Goal: Task Accomplishment & Management: Manage account settings

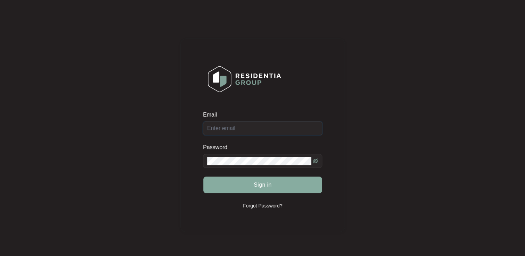
type input "[EMAIL_ADDRESS][DOMAIN_NAME]"
click at [257, 182] on span "Sign in" at bounding box center [262, 185] width 18 height 8
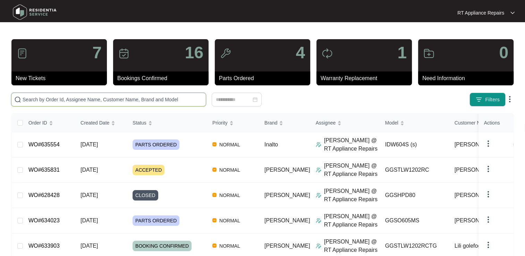
click at [124, 97] on input "text" at bounding box center [113, 100] width 180 height 8
type input "e"
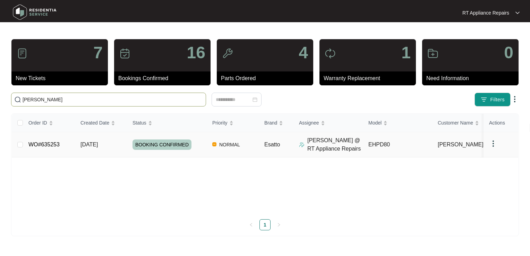
type input "[PERSON_NAME]"
click at [45, 144] on link "WO#635253" at bounding box center [43, 144] width 31 height 6
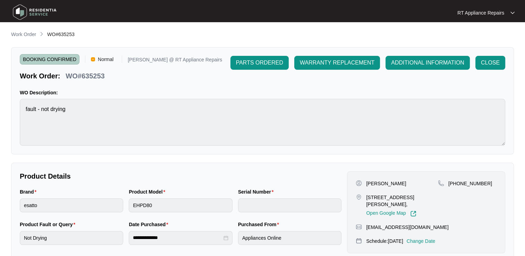
scroll to position [35, 0]
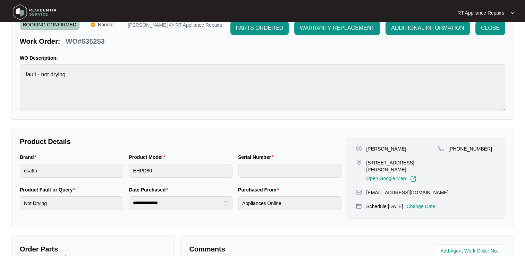
click at [423, 203] on p "Change Date" at bounding box center [420, 206] width 29 height 7
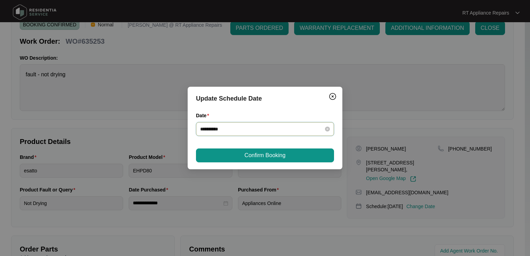
click at [293, 129] on input "**********" at bounding box center [260, 129] width 121 height 8
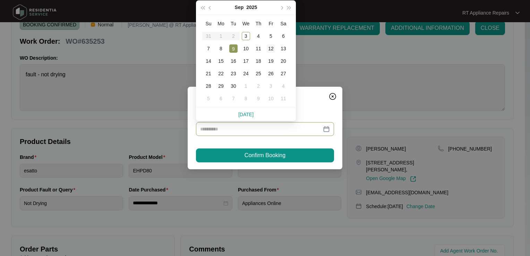
click at [273, 50] on div "12" at bounding box center [271, 48] width 8 height 8
type input "**********"
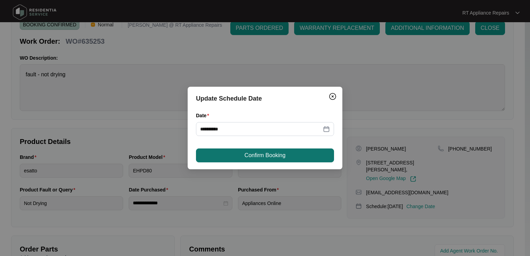
click at [260, 155] on span "Confirm Booking" at bounding box center [264, 155] width 41 height 8
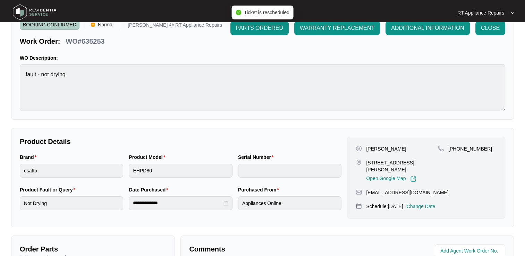
click at [493, 15] on p "RT Appliance Repairs" at bounding box center [480, 12] width 47 height 7
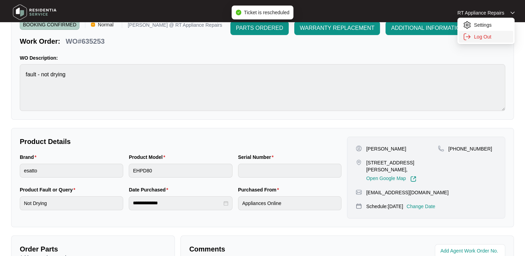
click at [482, 38] on p "Log Out" at bounding box center [491, 36] width 35 height 7
